Goal: Communication & Community: Answer question/provide support

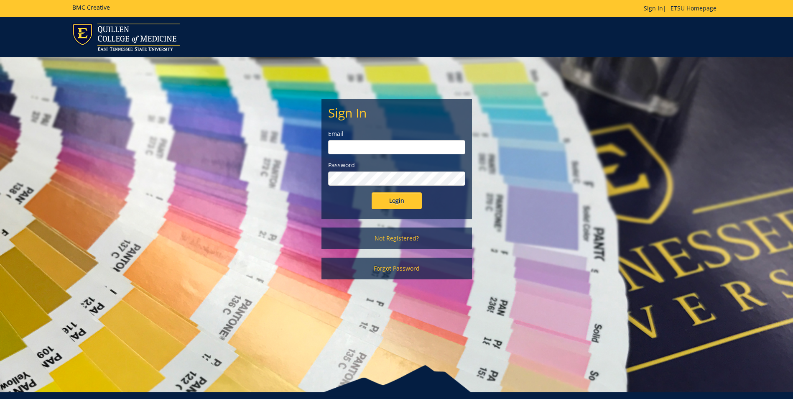
type input "[EMAIL_ADDRESS][DOMAIN_NAME]"
click at [384, 202] on input "Login" at bounding box center [397, 200] width 50 height 17
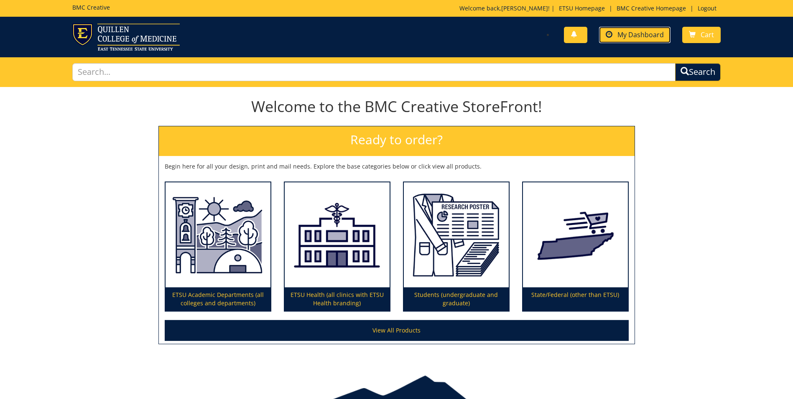
click at [650, 37] on span "My Dashboard" at bounding box center [641, 34] width 46 height 9
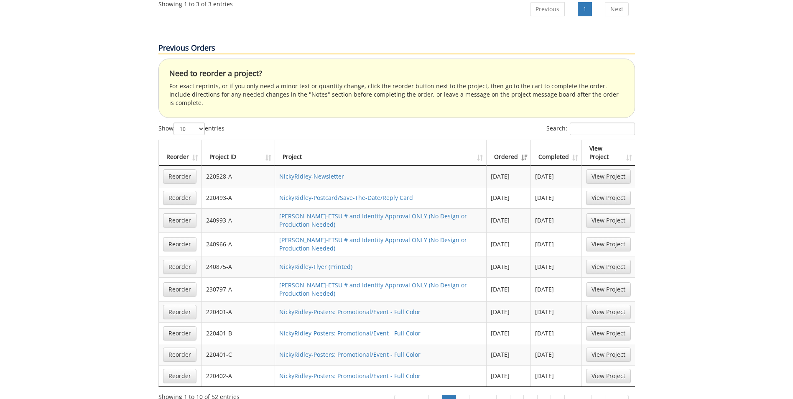
scroll to position [251, 0]
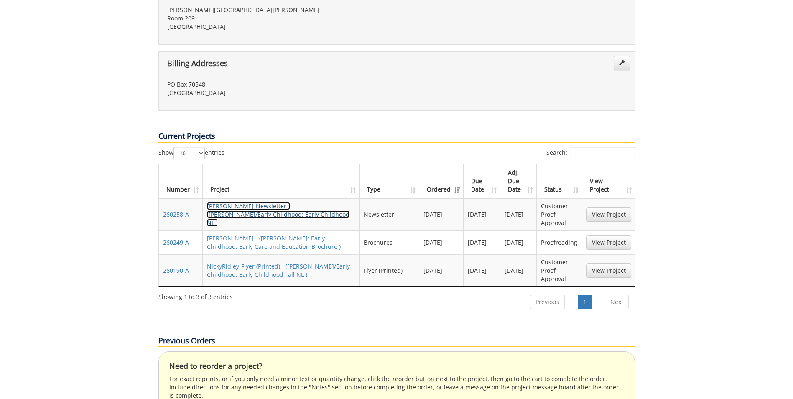
click at [236, 202] on link "[PERSON_NAME]-Newsletter - ([PERSON_NAME]/Early Childhood: Early Childhood NL )" at bounding box center [278, 214] width 143 height 25
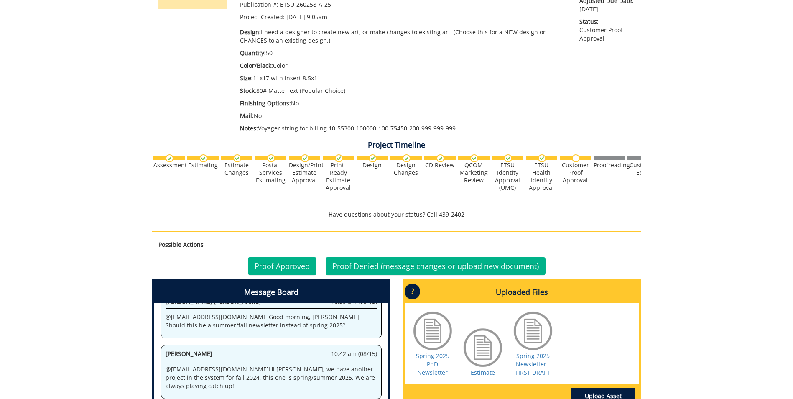
scroll to position [251, 0]
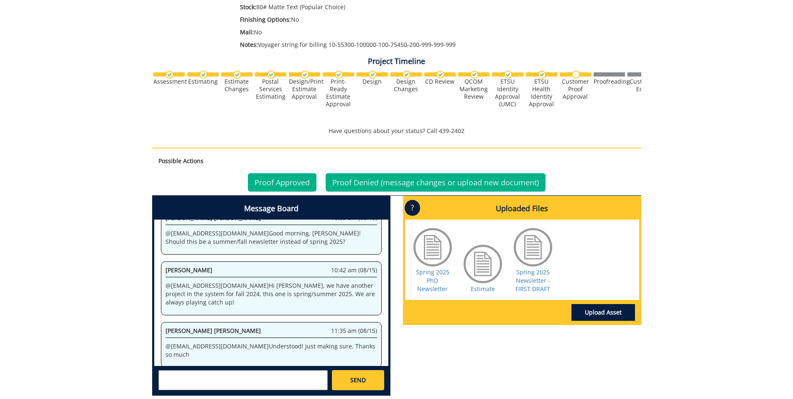
click at [201, 380] on textarea at bounding box center [243, 380] width 169 height 20
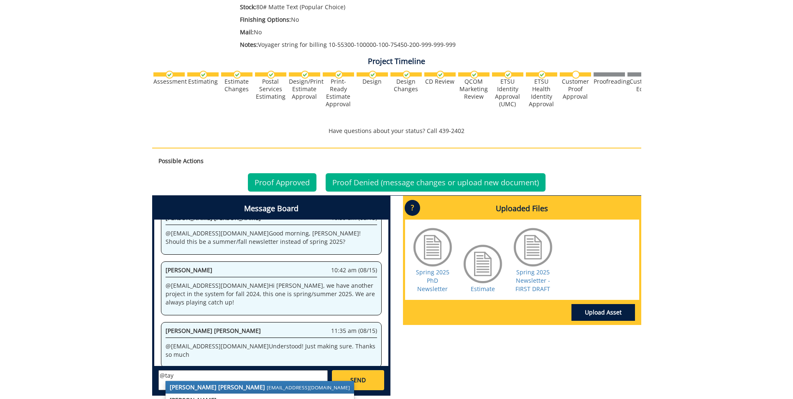
click at [209, 386] on strong "[PERSON_NAME] [PERSON_NAME]" at bounding box center [217, 387] width 95 height 8
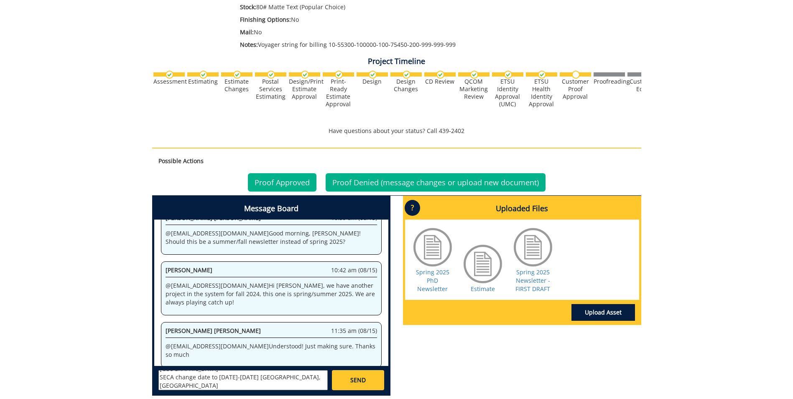
scroll to position [90, 0]
type textarea "@[EMAIL_ADDRESS][DOMAIN_NAME] Hi [PERSON_NAME], I have a couple of changes. Pag…"
click at [349, 373] on link "SEND" at bounding box center [358, 380] width 52 height 20
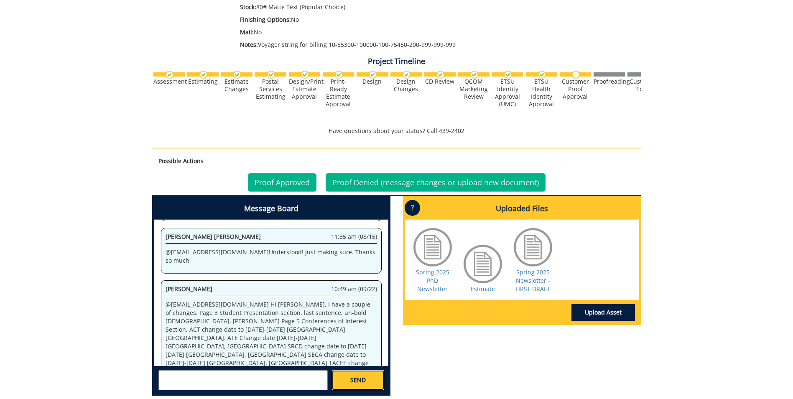
scroll to position [845, 0]
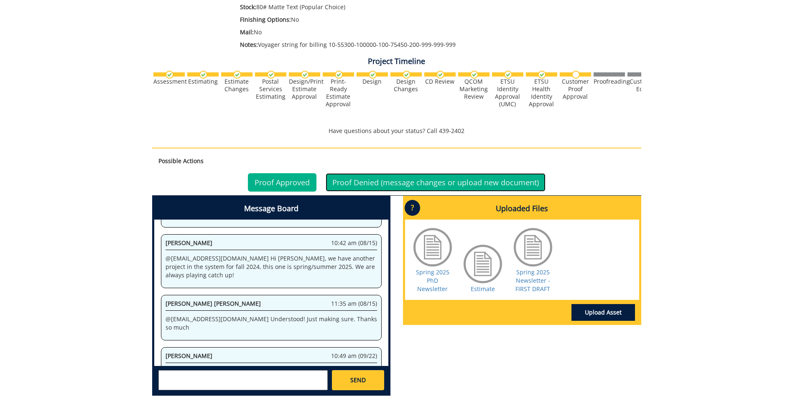
click at [387, 183] on link "Proof Denied (message changes or upload new document)" at bounding box center [436, 182] width 220 height 18
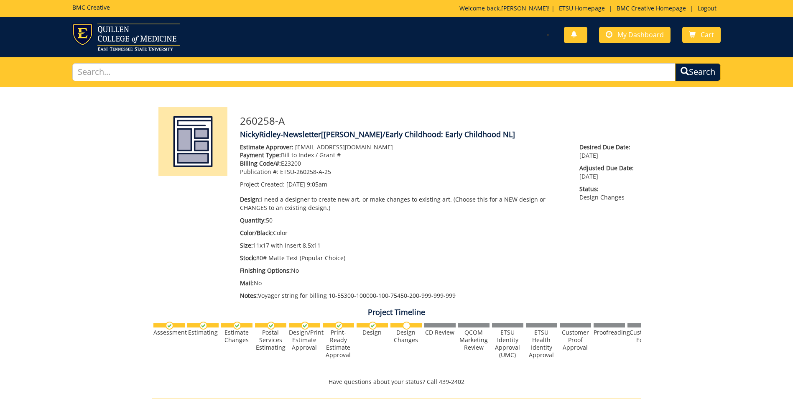
scroll to position [189, 0]
click at [649, 36] on span "My Dashboard" at bounding box center [641, 34] width 46 height 9
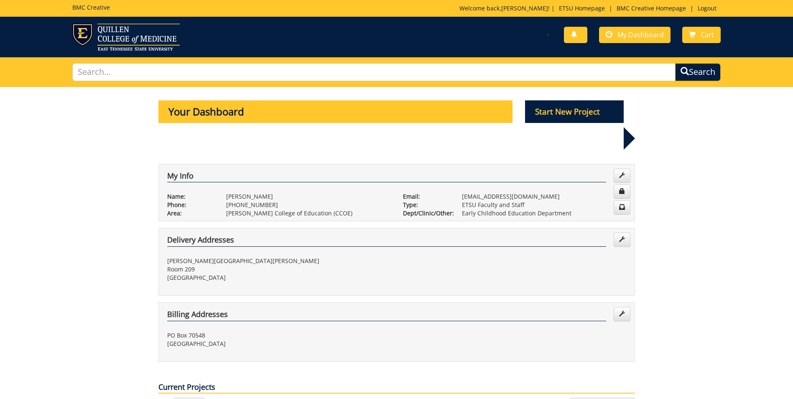
scroll to position [209, 0]
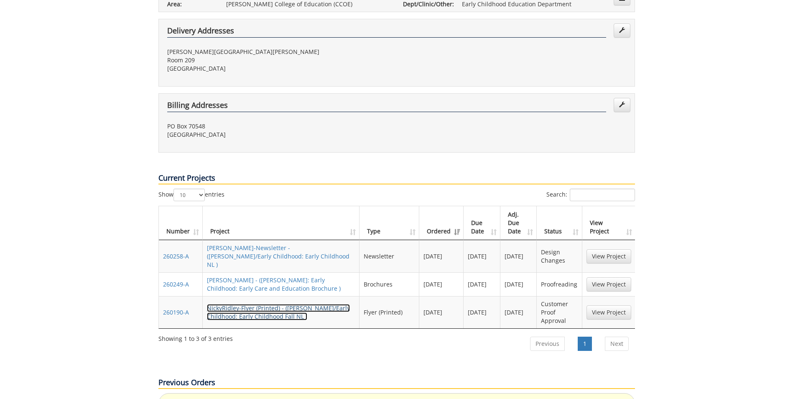
click at [231, 304] on link "NickyRidley-Flyer (Printed) - ([PERSON_NAME]/Early Childhood: Early Childhood F…" at bounding box center [278, 312] width 143 height 16
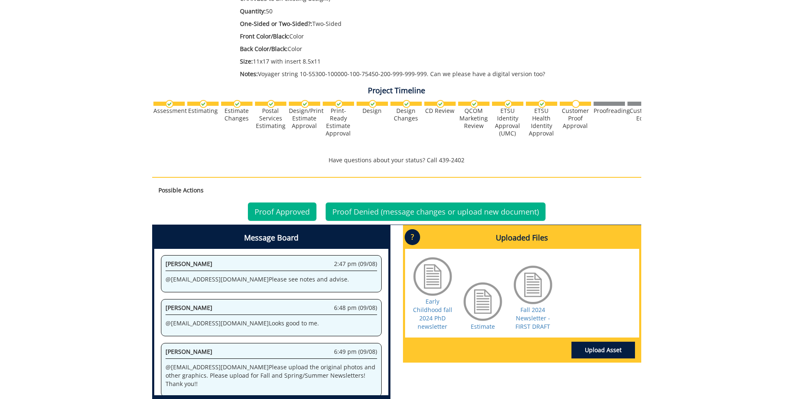
scroll to position [251, 0]
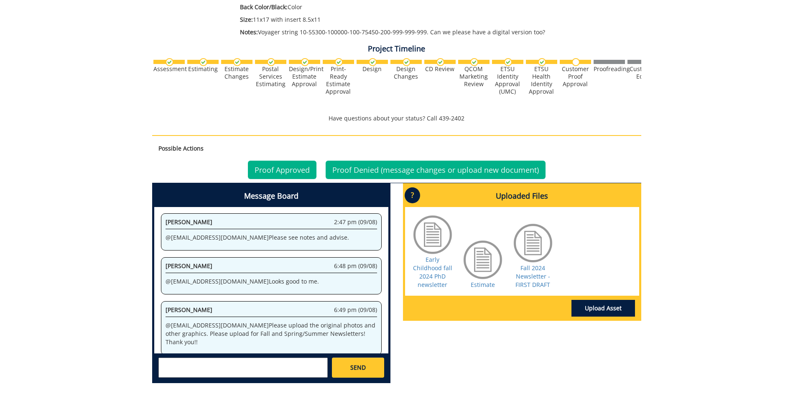
click at [230, 364] on textarea at bounding box center [243, 368] width 169 height 20
click at [226, 363] on textarea at bounding box center [243, 368] width 169 height 20
click at [225, 372] on small "[EMAIL_ADDRESS][DOMAIN_NAME]" at bounding box center [259, 374] width 83 height 7
type textarea "@aresam@etsu.edu Hi Angelica, couple of changes. Page 1 bottom photo caption, D…"
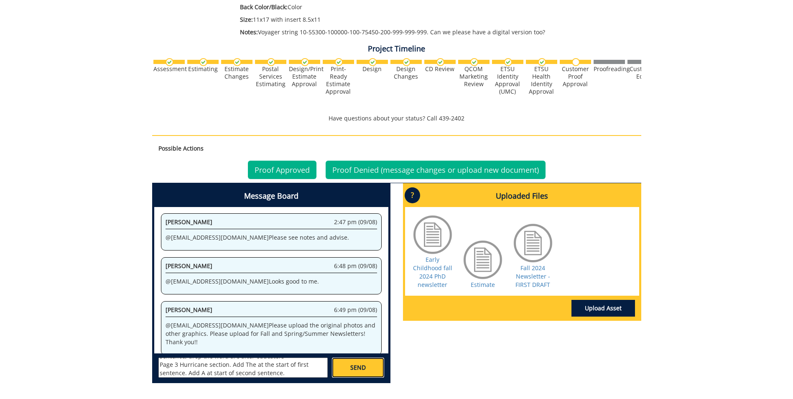
click at [354, 366] on span "SEND" at bounding box center [357, 367] width 15 height 8
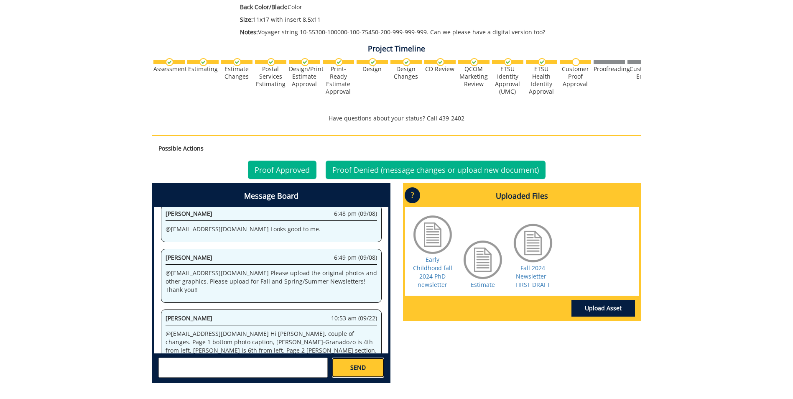
scroll to position [1638, 0]
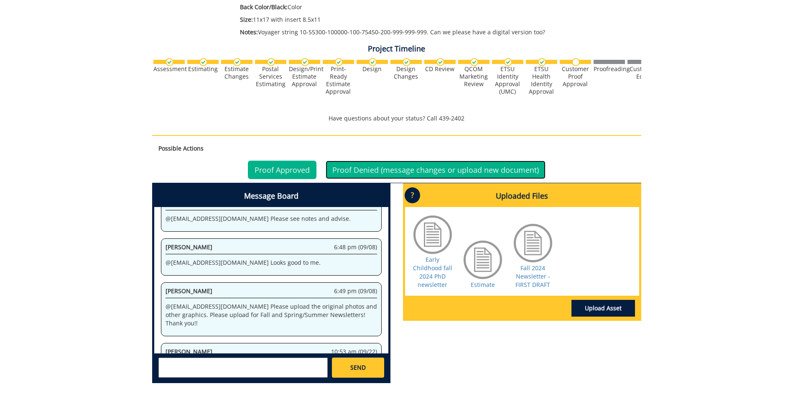
click at [437, 170] on link "Proof Denied (message changes or upload new document)" at bounding box center [436, 170] width 220 height 18
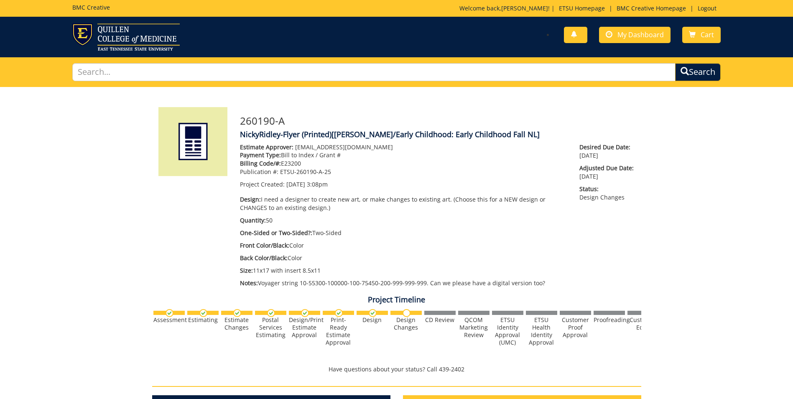
scroll to position [216, 0]
